Goal: Task Accomplishment & Management: Use online tool/utility

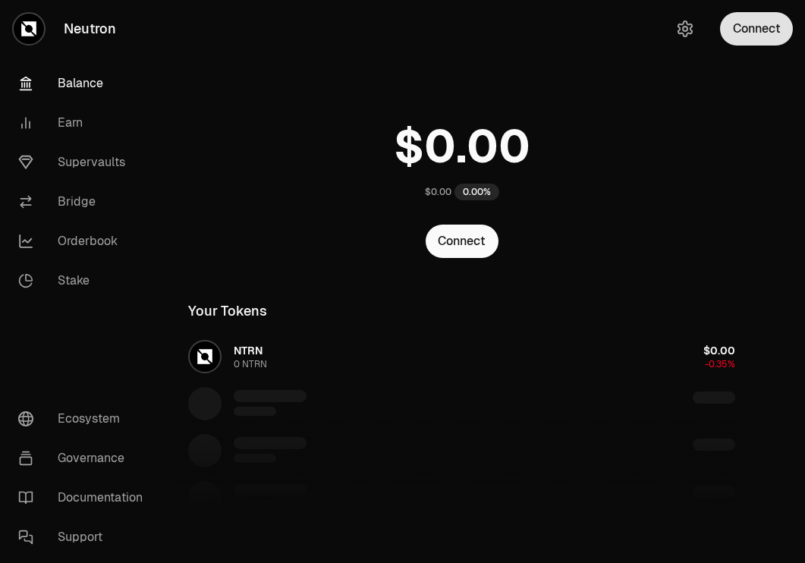
scroll to position [120, 0]
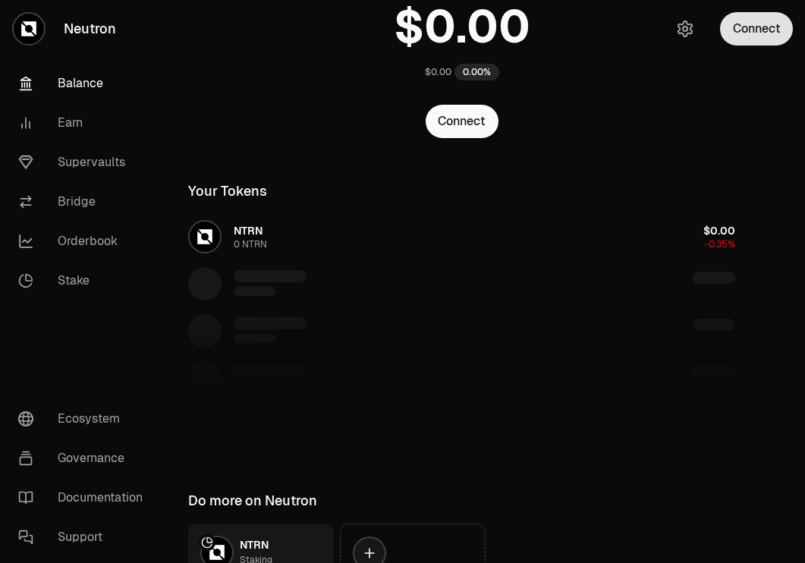
click at [771, 37] on button "Connect" at bounding box center [756, 28] width 73 height 33
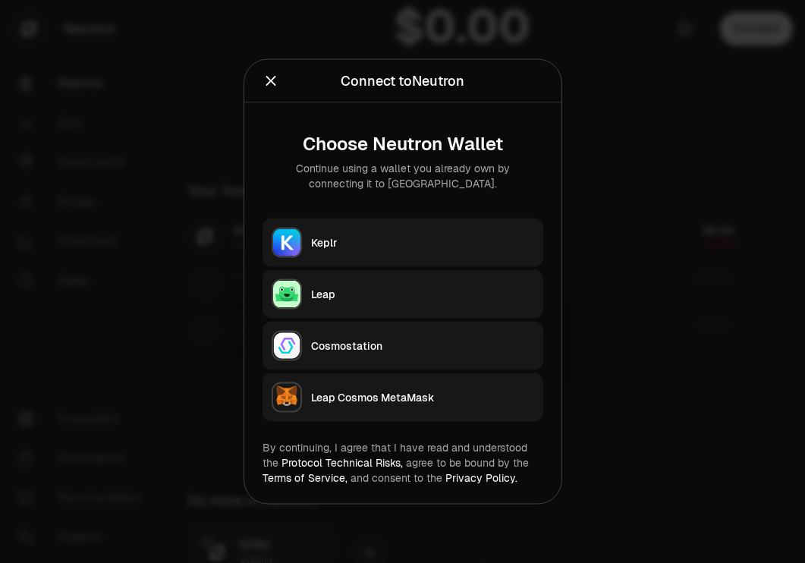
click at [438, 234] on button "Keplr" at bounding box center [402, 242] width 281 height 49
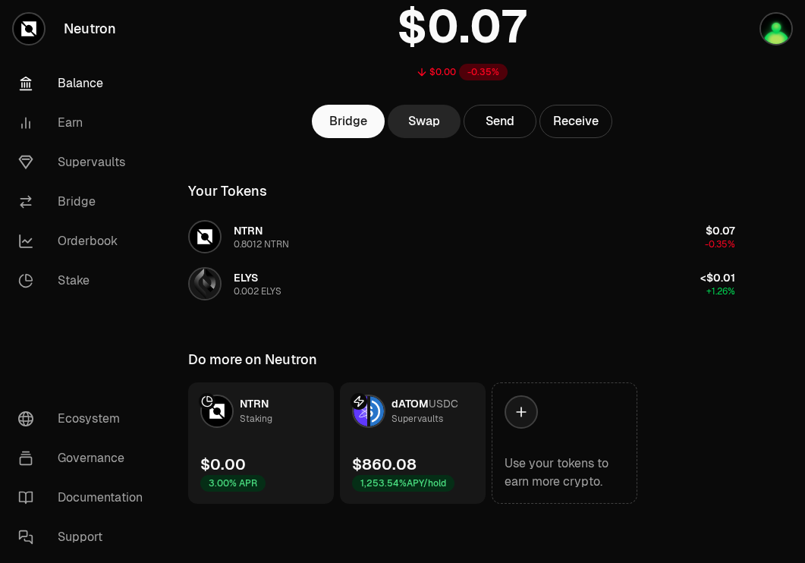
click at [430, 420] on div "Supervaults" at bounding box center [417, 418] width 52 height 15
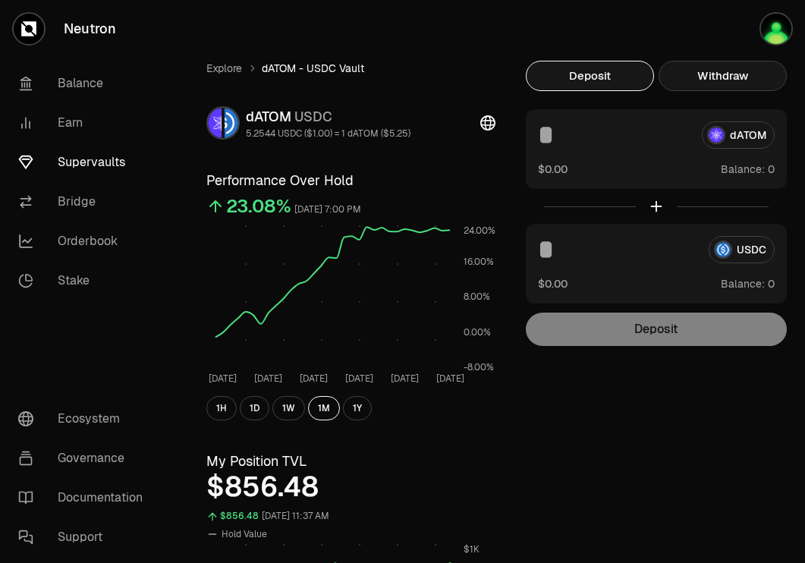
click at [737, 61] on button "Withdraw" at bounding box center [722, 76] width 128 height 30
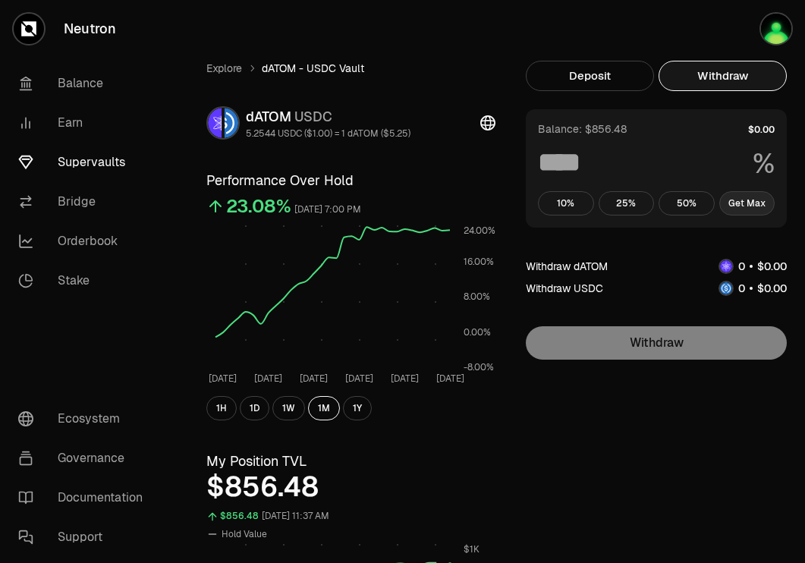
click at [737, 193] on button "Get Max" at bounding box center [747, 203] width 56 height 24
type input "***"
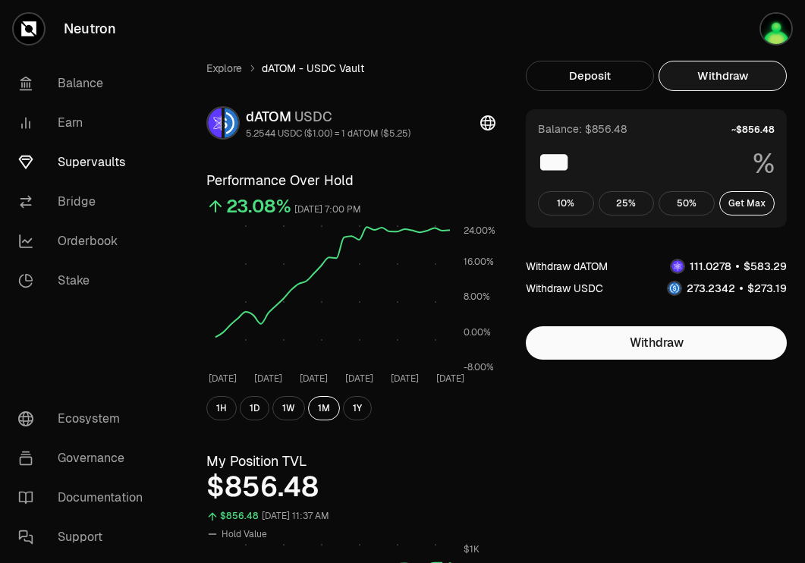
scroll to position [615, 0]
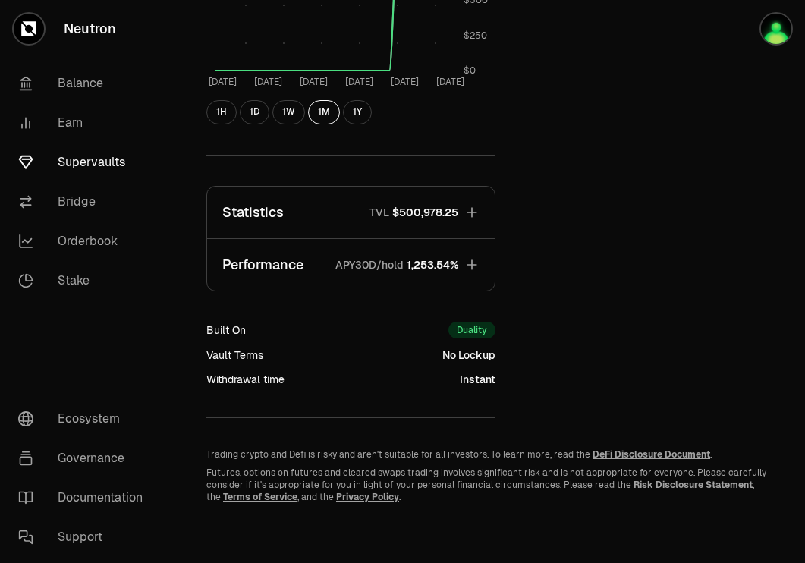
click at [439, 212] on span "$500,978.25" at bounding box center [425, 212] width 66 height 15
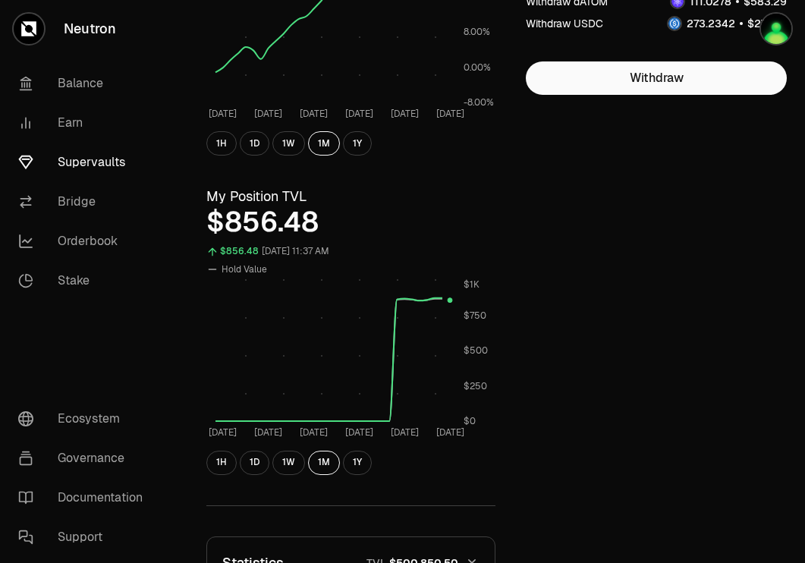
scroll to position [0, 0]
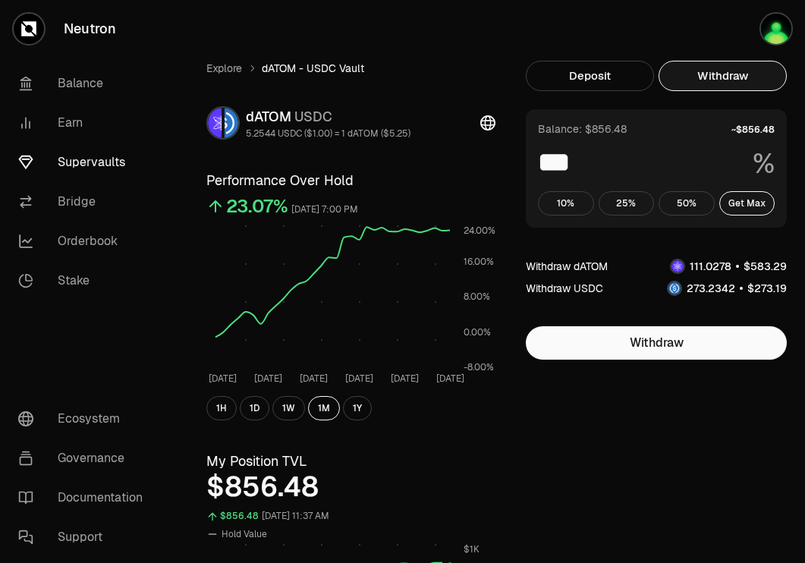
click at [97, 171] on link "Supervaults" at bounding box center [85, 162] width 158 height 39
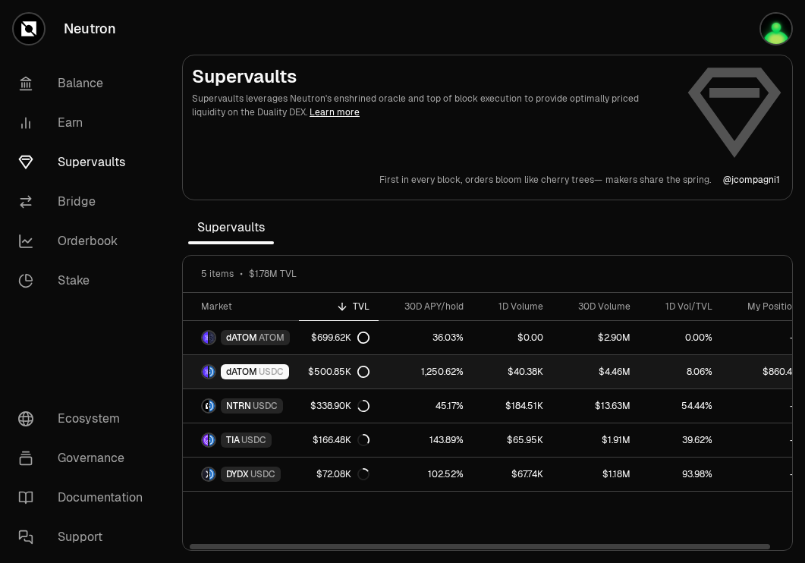
click at [408, 371] on link "1,250.62%" at bounding box center [425, 371] width 94 height 33
